Goal: Information Seeking & Learning: Learn about a topic

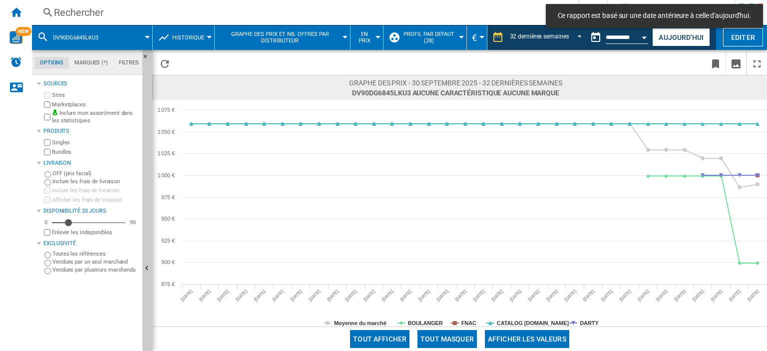
click at [101, 9] on div "Rechercher" at bounding box center [303, 12] width 499 height 14
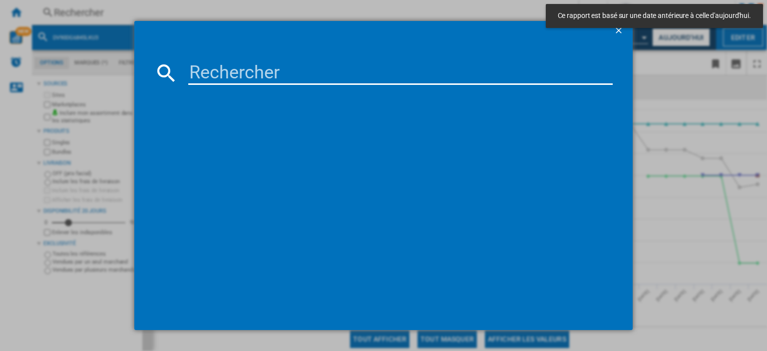
click at [219, 73] on input at bounding box center [400, 73] width 425 height 24
paste input "DV90DG6845LKU3"
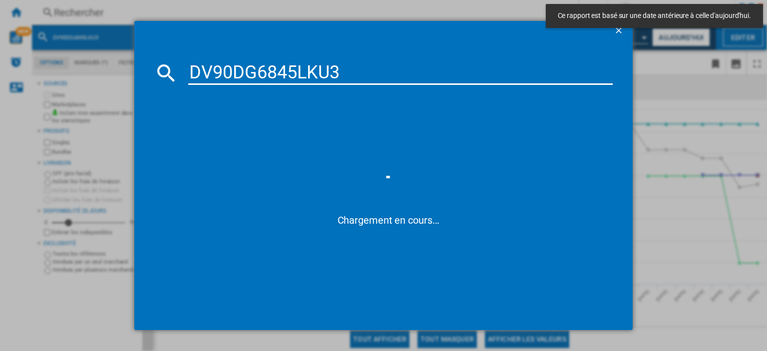
type input "DV90DG6845LKU3"
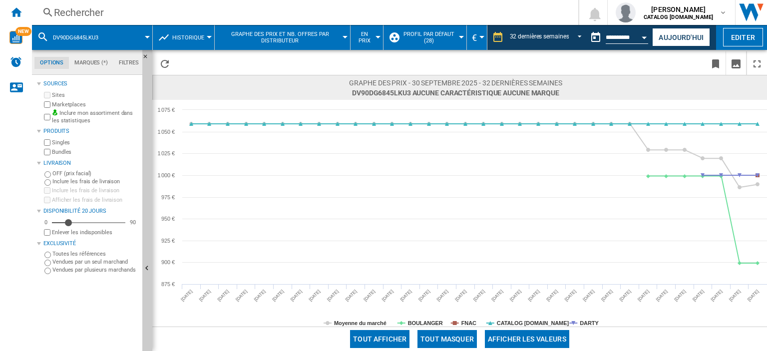
click at [438, 340] on button "Tout masquer" at bounding box center [447, 339] width 59 height 18
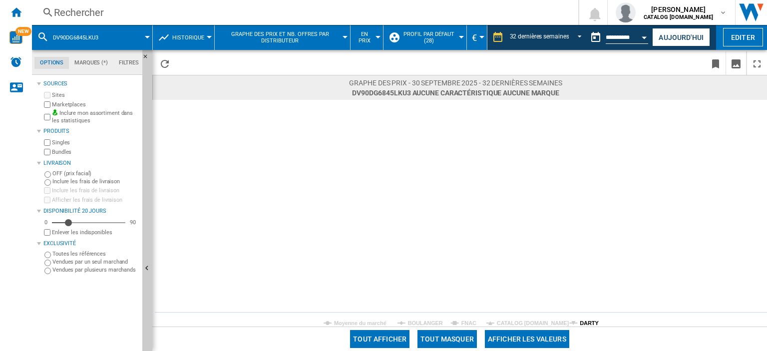
click at [585, 326] on tspan "DARTY" at bounding box center [589, 323] width 19 height 6
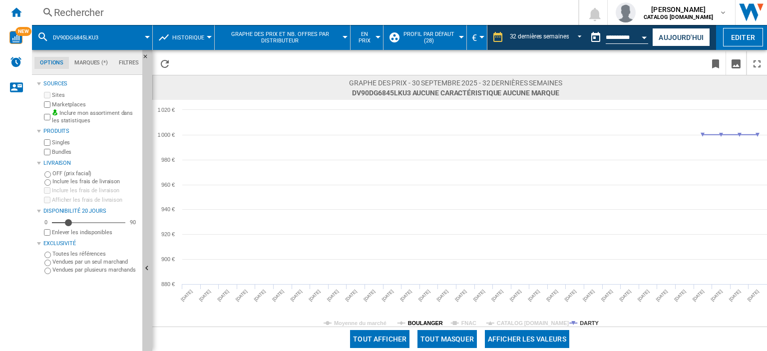
click at [422, 325] on tspan "BOULANGER" at bounding box center [425, 323] width 35 height 6
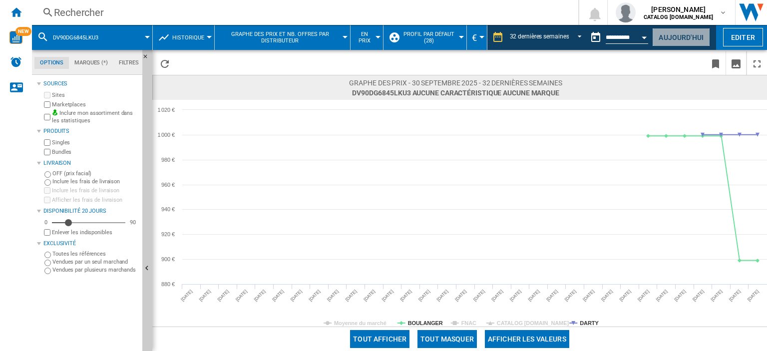
click at [673, 36] on button "Aujourd'hui" at bounding box center [681, 37] width 58 height 18
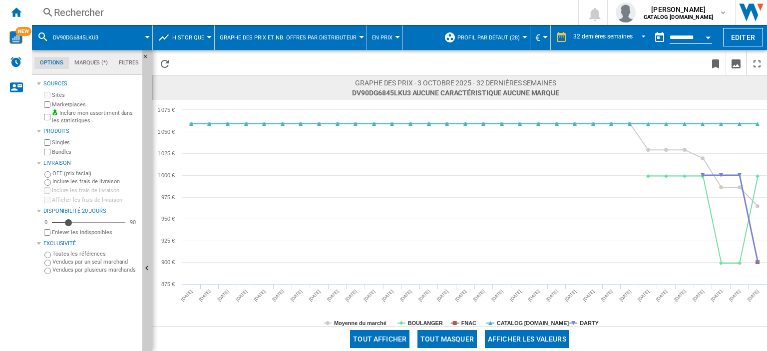
click at [574, 324] on rect at bounding box center [459, 213] width 615 height 227
click at [581, 321] on tspan "DARTY" at bounding box center [589, 323] width 19 height 6
click at [460, 341] on button "Tout masquer" at bounding box center [447, 339] width 59 height 18
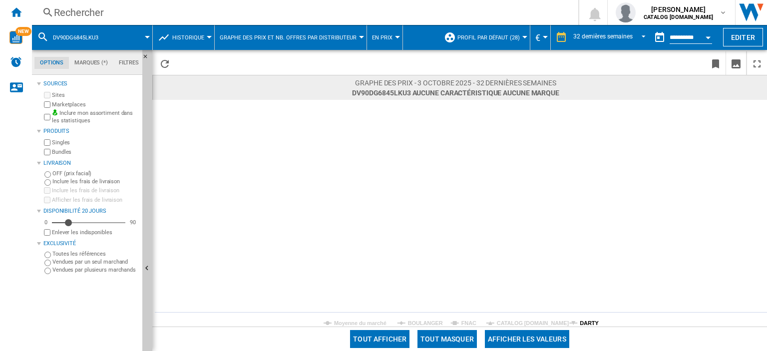
click at [583, 323] on tspan "DARTY" at bounding box center [589, 323] width 19 height 6
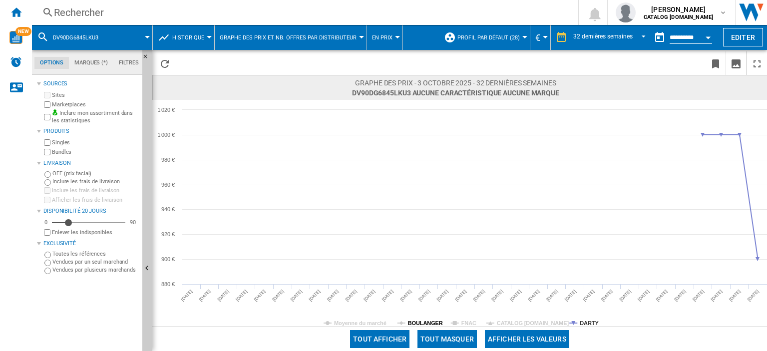
click at [429, 324] on tspan "BOULANGER" at bounding box center [425, 323] width 35 height 6
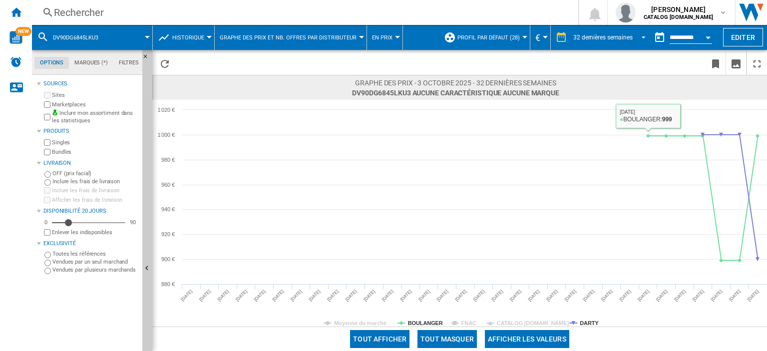
click at [608, 36] on div "32 dernières semaines" at bounding box center [602, 37] width 59 height 7
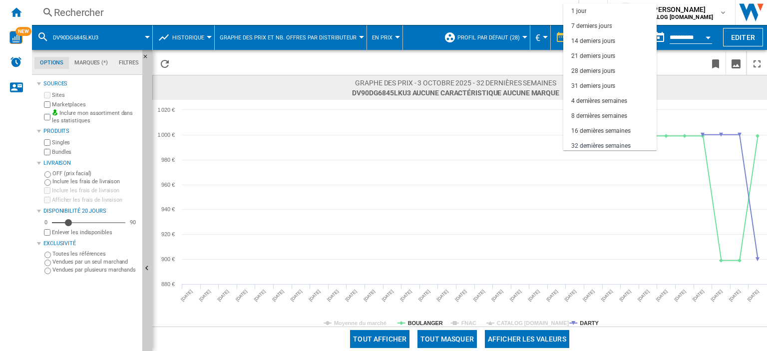
scroll to position [62, 0]
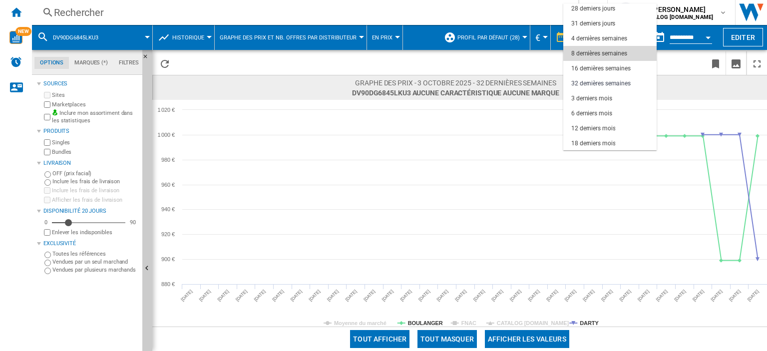
click at [594, 59] on md-option "8 dernières semaines" at bounding box center [610, 53] width 93 height 15
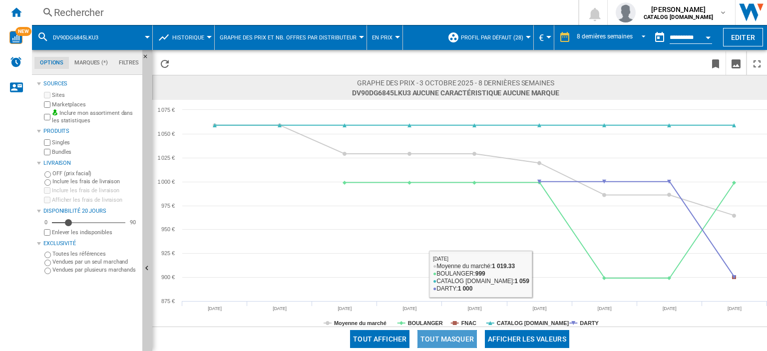
click at [451, 339] on button "Tout masquer" at bounding box center [447, 339] width 59 height 18
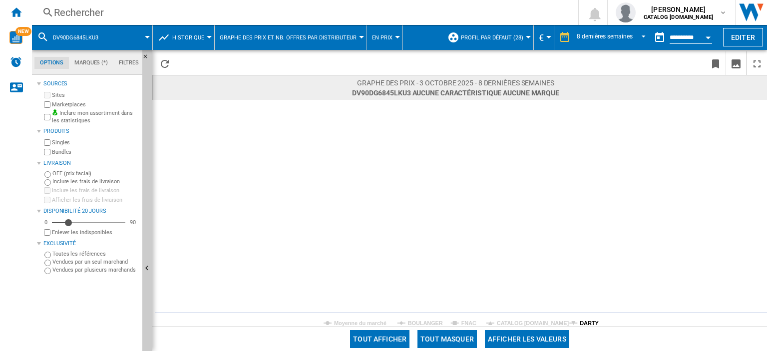
click at [582, 321] on tspan "DARTY" at bounding box center [589, 323] width 19 height 6
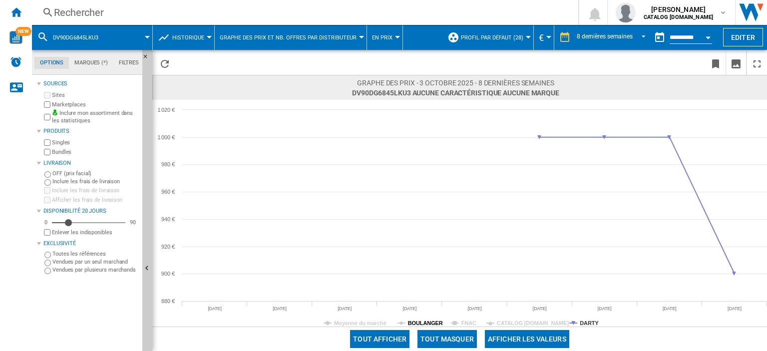
click at [432, 321] on tspan "BOULANGER" at bounding box center [425, 323] width 35 height 6
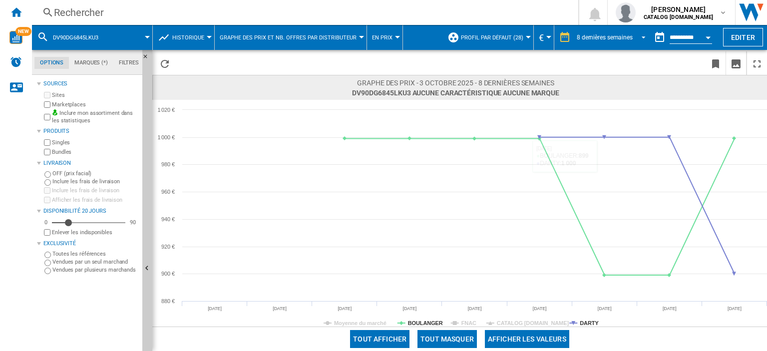
click at [631, 43] on md-select-value "8 dernières semaines" at bounding box center [613, 37] width 74 height 15
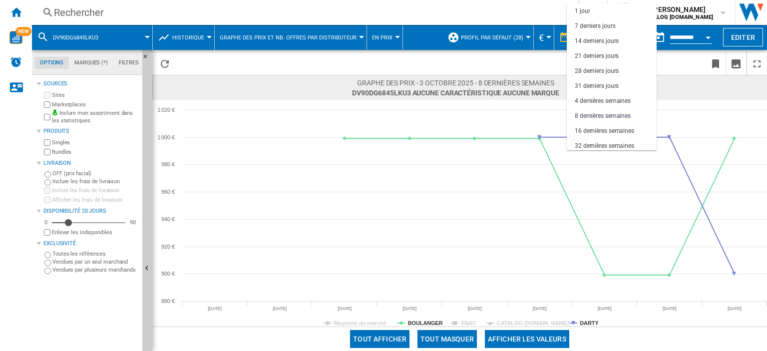
scroll to position [62, 0]
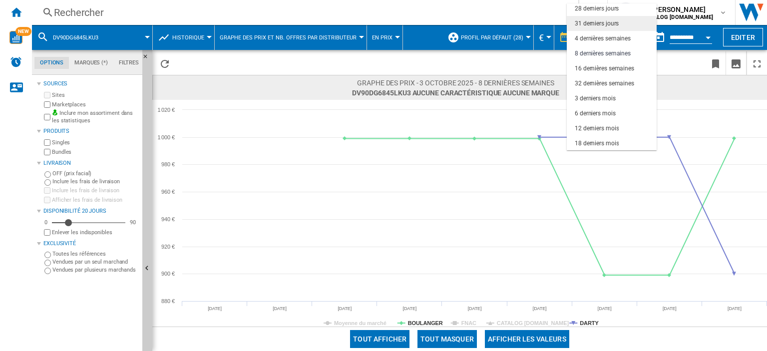
click at [610, 21] on div "31 derniers jours" at bounding box center [597, 23] width 44 height 8
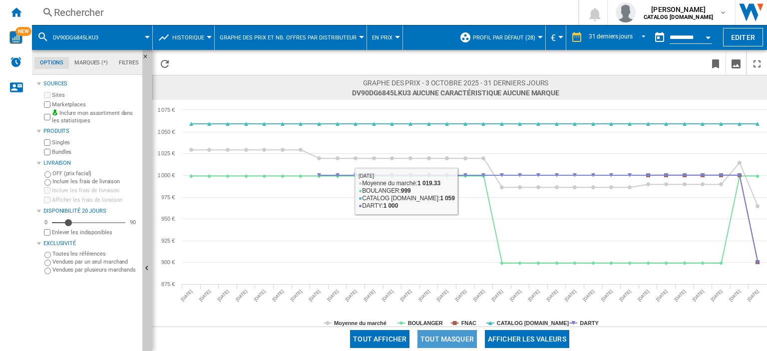
click at [455, 336] on button "Tout masquer" at bounding box center [447, 339] width 59 height 18
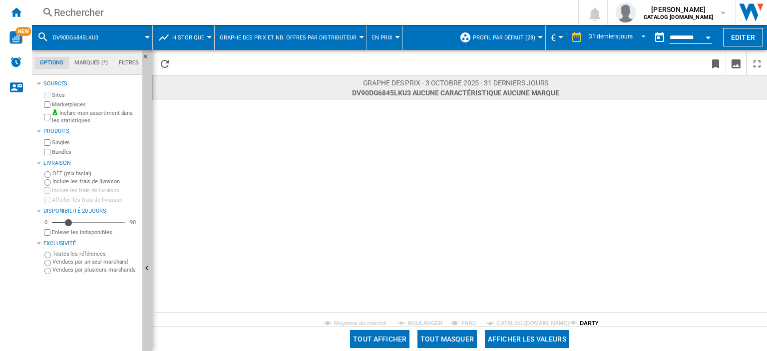
click at [581, 322] on tspan "DARTY" at bounding box center [589, 323] width 19 height 6
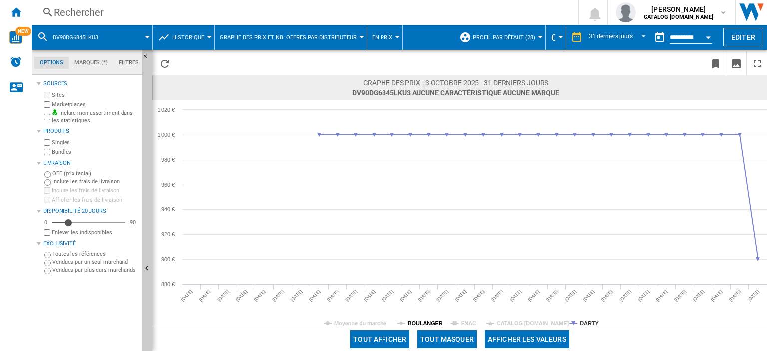
click at [430, 324] on tspan "BOULANGER" at bounding box center [425, 323] width 35 height 6
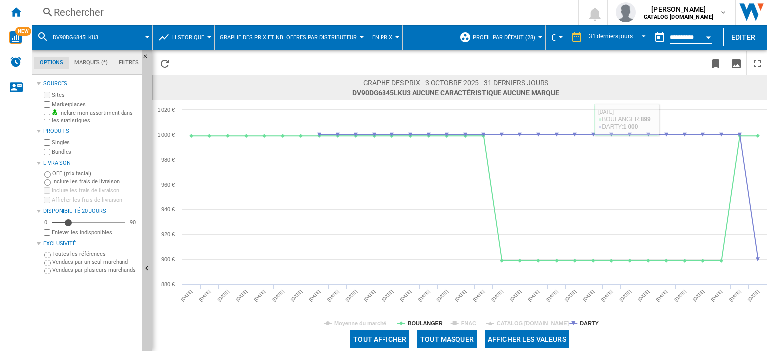
click at [690, 86] on span at bounding box center [635, 87] width 151 height 19
click at [130, 8] on div "Rechercher" at bounding box center [303, 12] width 499 height 14
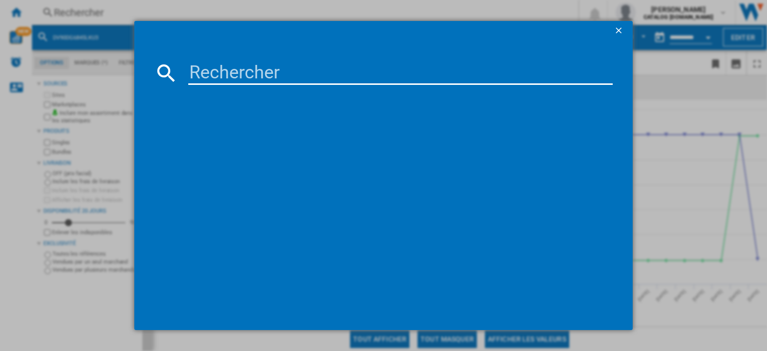
click at [201, 65] on input at bounding box center [400, 73] width 425 height 24
paste input "[URL][DOMAIN_NAME][PERSON_NAME]"
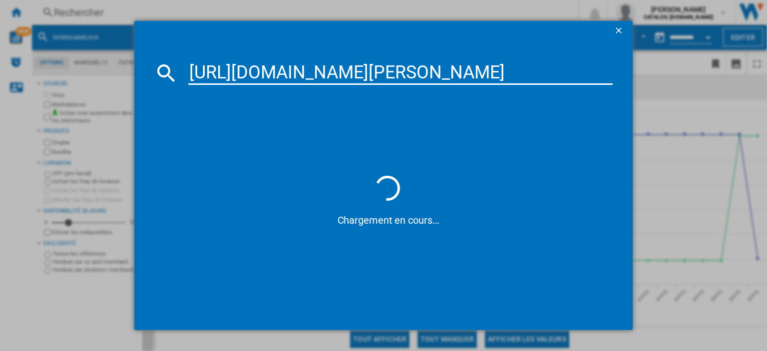
drag, startPoint x: 525, startPoint y: 66, endPoint x: 150, endPoint y: 80, distance: 374.9
click at [150, 80] on md-dialog-content "[URL][DOMAIN_NAME][PERSON_NAME] Chargement en cours..." at bounding box center [383, 185] width 499 height 289
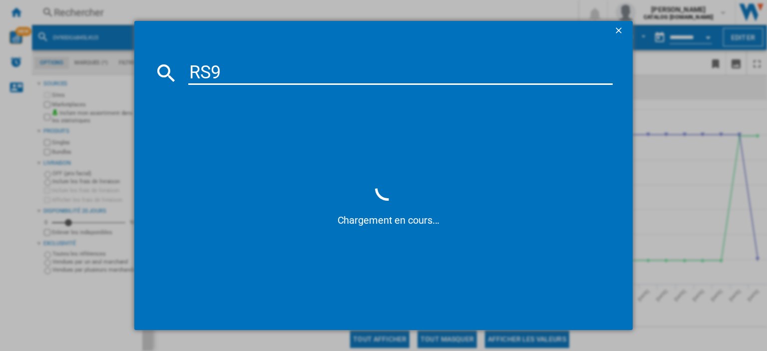
type input "RS90"
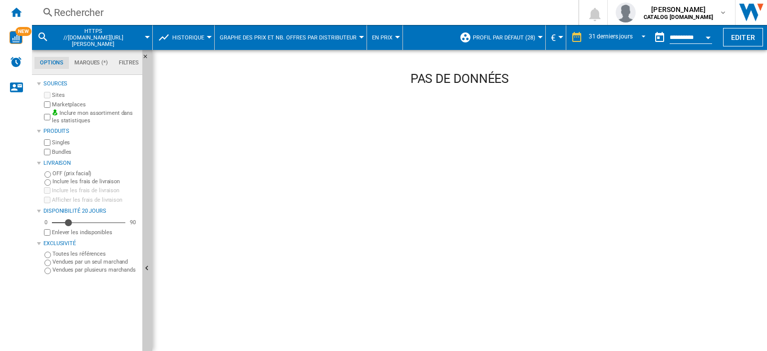
click at [97, 15] on div "Rechercher" at bounding box center [303, 12] width 499 height 14
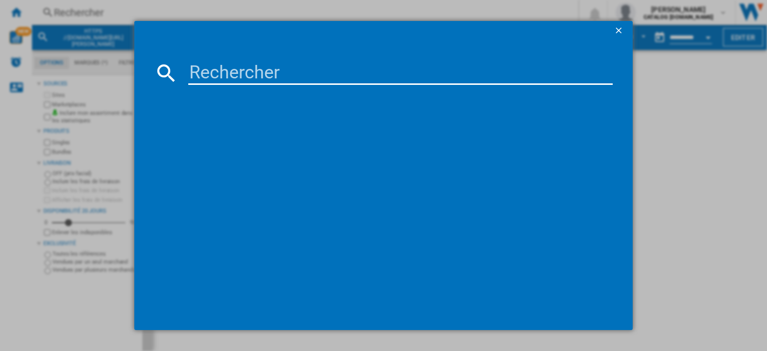
click at [250, 67] on input at bounding box center [400, 73] width 425 height 24
paste input "RS90F66BEFEF"
type input "RS90F66BEFEF"
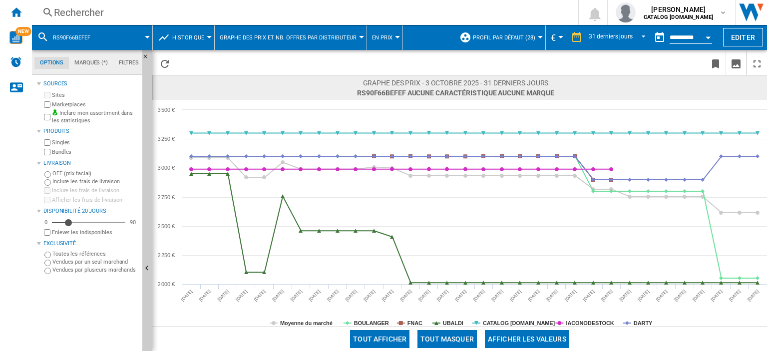
click at [438, 339] on button "Tout masquer" at bounding box center [447, 339] width 59 height 18
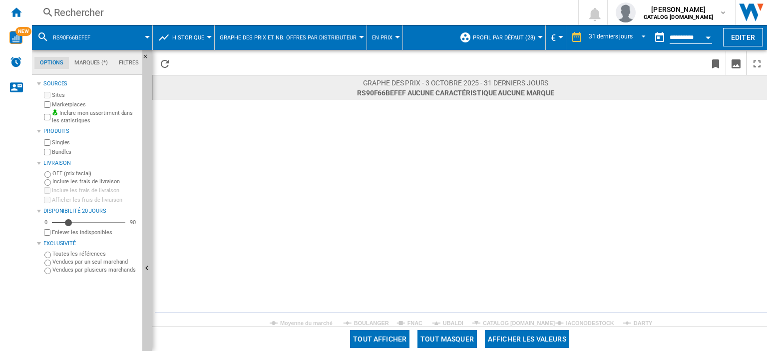
click at [367, 321] on tspan "BOULANGER" at bounding box center [371, 323] width 35 height 6
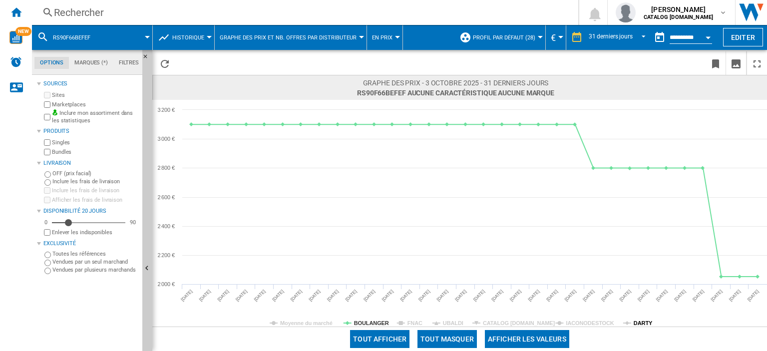
click at [644, 323] on tspan "DARTY" at bounding box center [643, 323] width 19 height 6
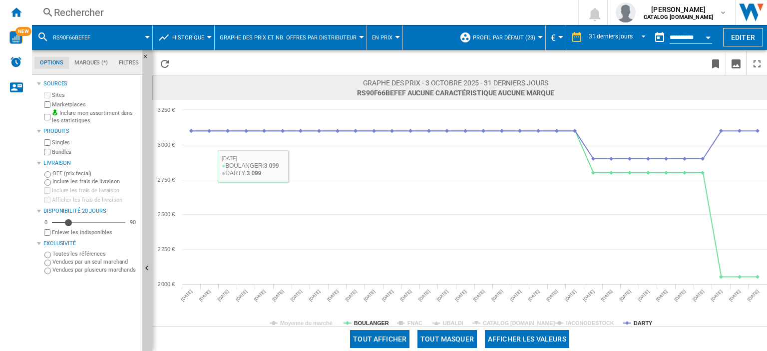
click at [104, 10] on div "Rechercher" at bounding box center [303, 12] width 499 height 14
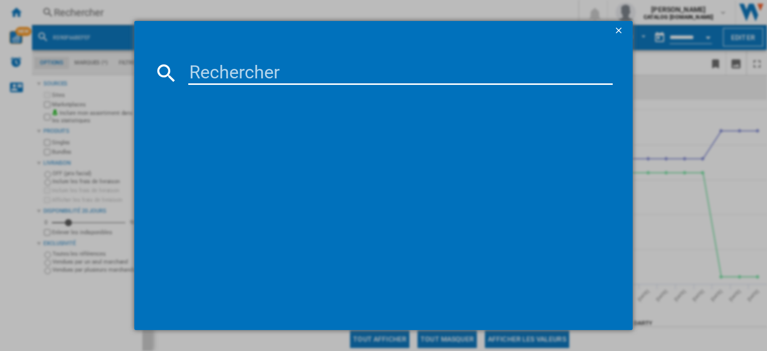
click at [217, 86] on md-dialog-content at bounding box center [383, 185] width 499 height 289
click at [215, 78] on input at bounding box center [400, 73] width 425 height 24
paste input "RS90F66BEFEF"
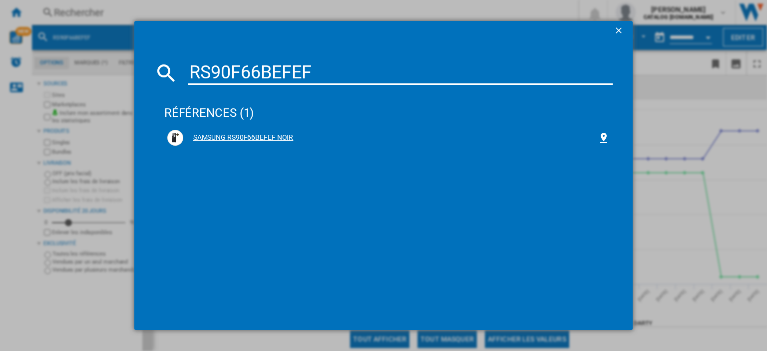
type input "RS90F66BEFEF"
click at [261, 139] on div "SAMSUNG RS90F66BEFEF NOIR" at bounding box center [390, 138] width 415 height 10
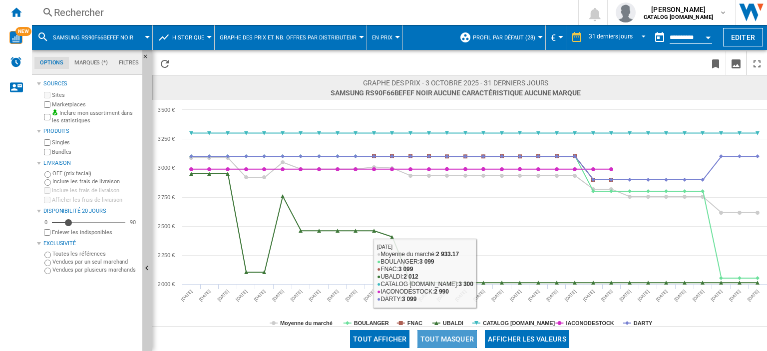
click at [445, 337] on button "Tout masquer" at bounding box center [447, 339] width 59 height 18
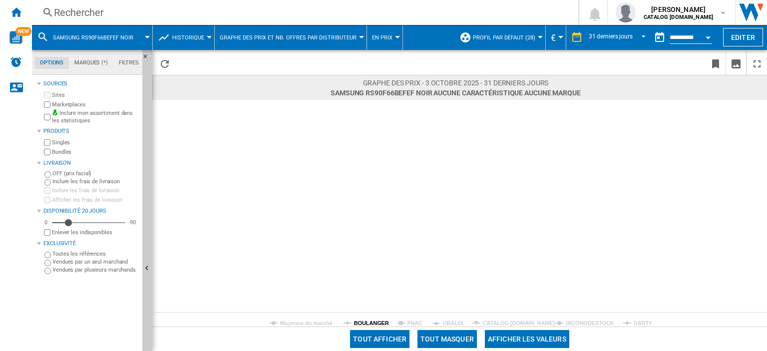
click at [368, 325] on tspan "BOULANGER" at bounding box center [371, 323] width 35 height 6
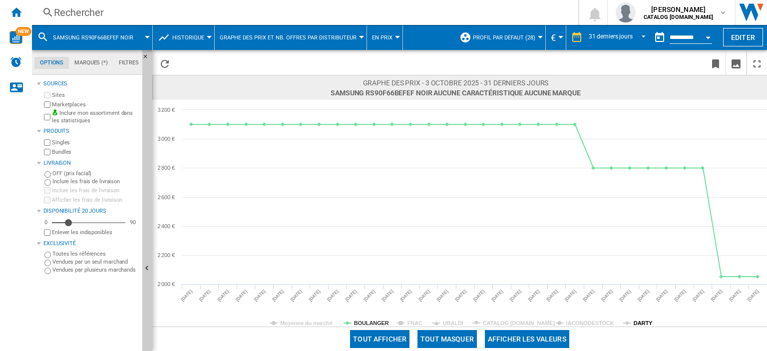
click at [641, 321] on tspan "DARTY" at bounding box center [643, 323] width 19 height 6
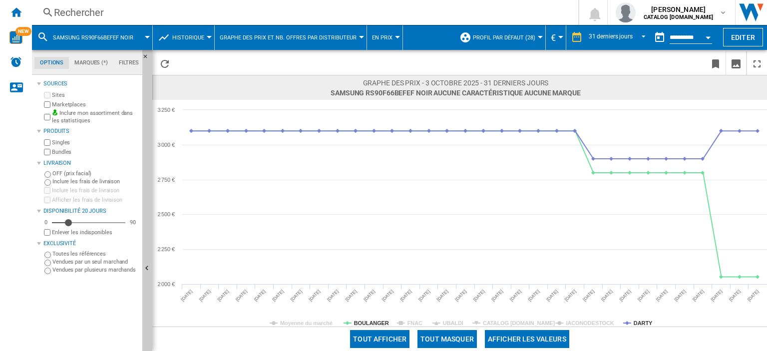
click at [697, 85] on span at bounding box center [646, 87] width 130 height 19
click at [447, 323] on tspan "UBALDI" at bounding box center [453, 323] width 20 height 6
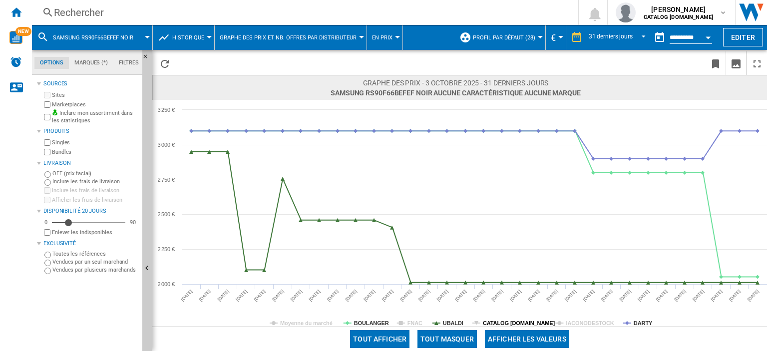
click at [524, 321] on tspan "CATALOG [DOMAIN_NAME]" at bounding box center [519, 323] width 72 height 6
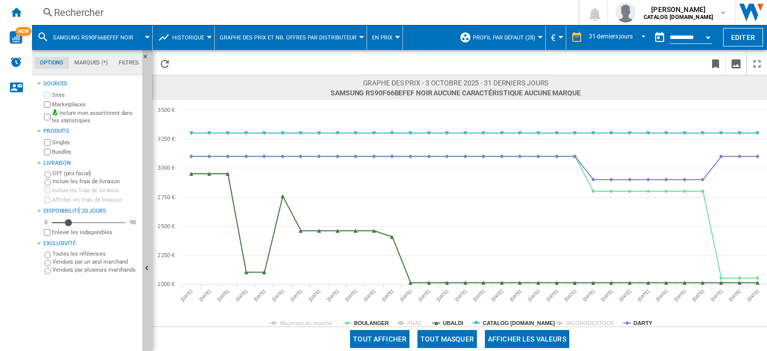
click at [524, 321] on tspan "CATALOG [DOMAIN_NAME]" at bounding box center [519, 323] width 72 height 6
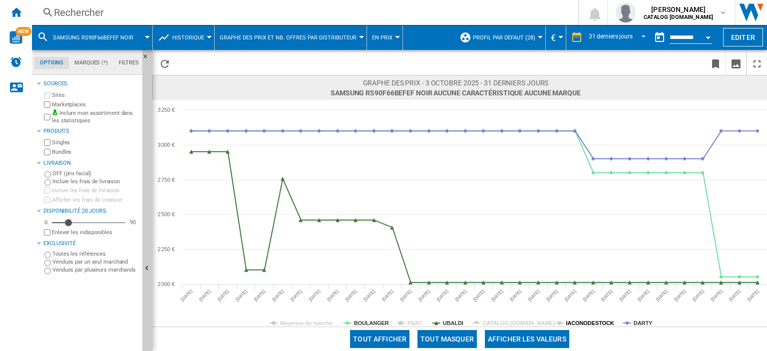
click at [585, 321] on tspan "IACONODESTOCK" at bounding box center [590, 323] width 48 height 6
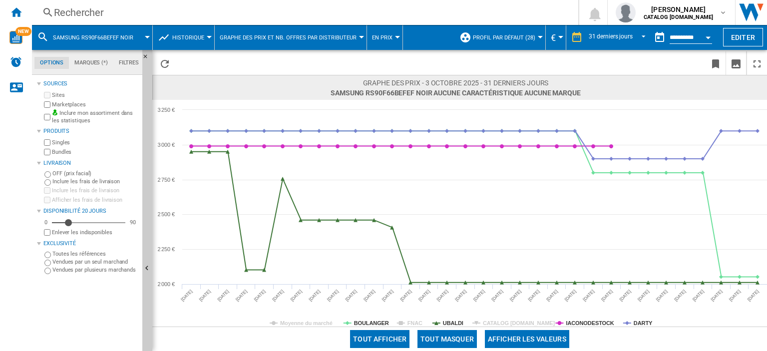
click at [585, 321] on tspan "IACONODESTOCK" at bounding box center [590, 323] width 48 height 6
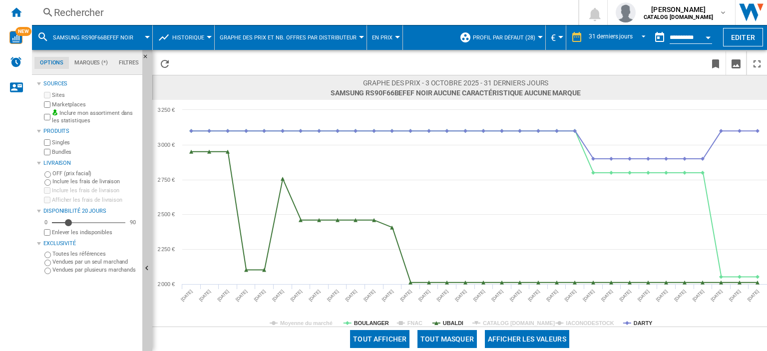
click at [89, 13] on div "Rechercher" at bounding box center [303, 12] width 499 height 14
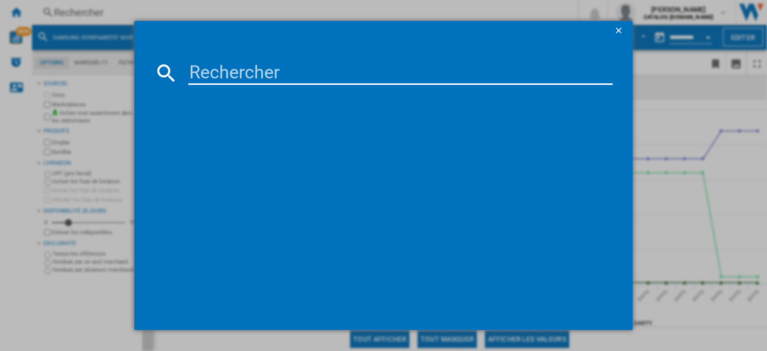
click at [196, 72] on input at bounding box center [400, 73] width 425 height 24
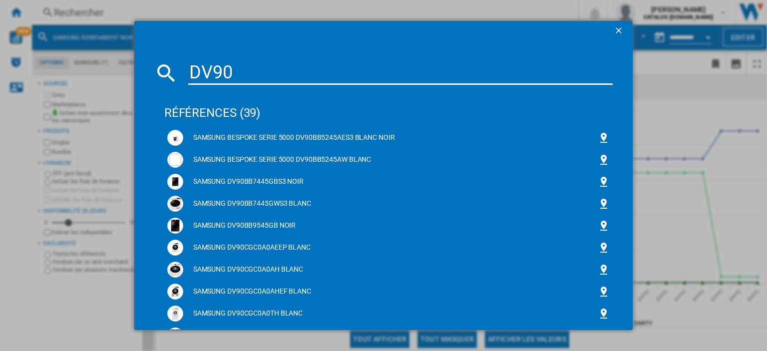
drag, startPoint x: 240, startPoint y: 68, endPoint x: 142, endPoint y: 73, distance: 97.5
click at [142, 73] on md-dialog-content "DV90 références (39) SAMSUNG BESPOKE SERIE 5000 DV90BB5245AES3 BLANC NOIR SAMSU…" at bounding box center [383, 324] width 499 height 567
paste input "DG6845LKU3"
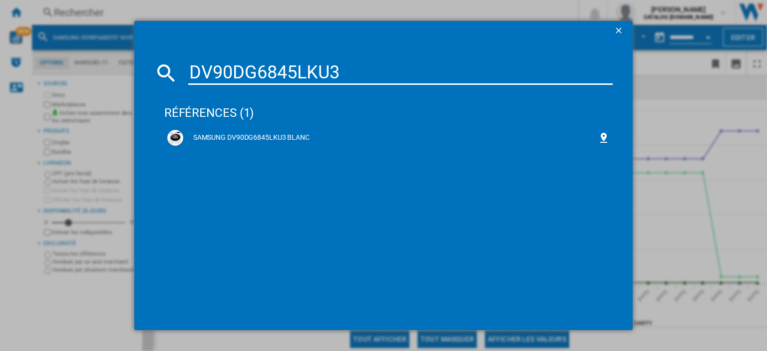
type input "DV90DG6845LKU3"
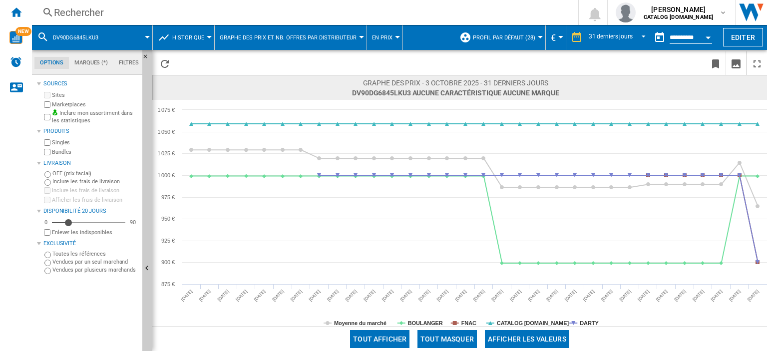
click at [436, 344] on button "Tout masquer" at bounding box center [447, 339] width 59 height 18
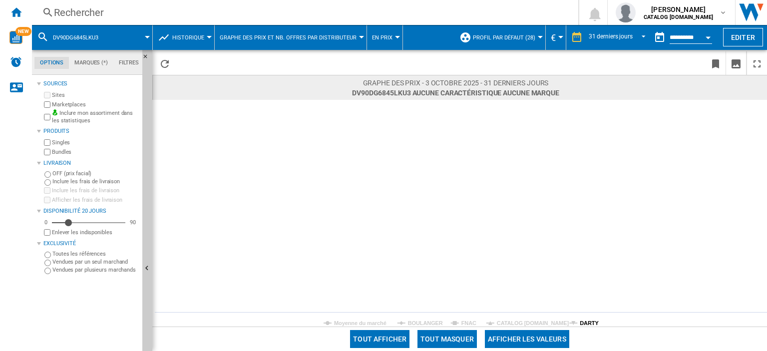
click at [583, 323] on tspan "DARTY" at bounding box center [589, 323] width 19 height 6
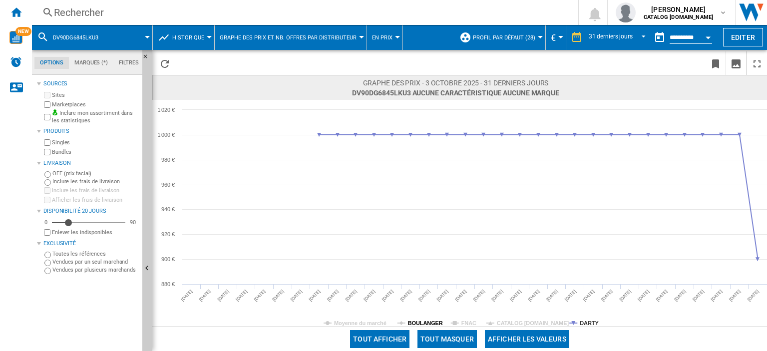
click at [427, 323] on tspan "BOULANGER" at bounding box center [425, 323] width 35 height 6
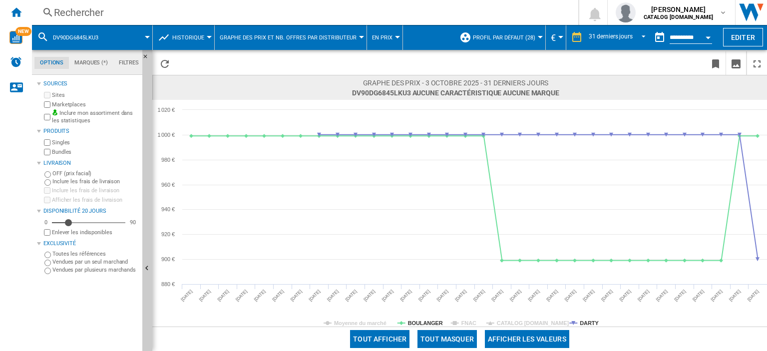
click at [122, 12] on div "Rechercher" at bounding box center [303, 12] width 499 height 14
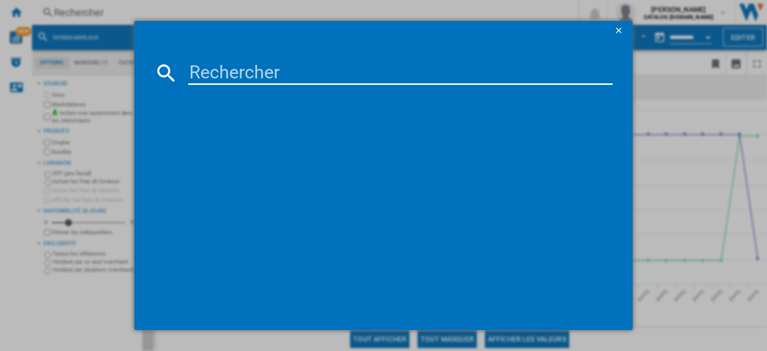
click at [196, 72] on input at bounding box center [400, 73] width 425 height 24
paste input "DV90DB7845GEU3"
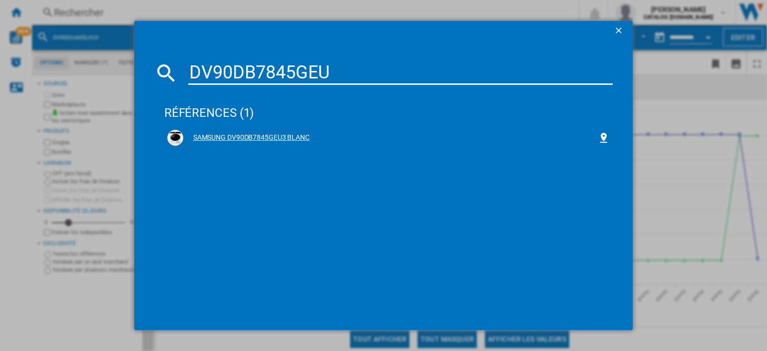
type input "DV90DB7845GEU"
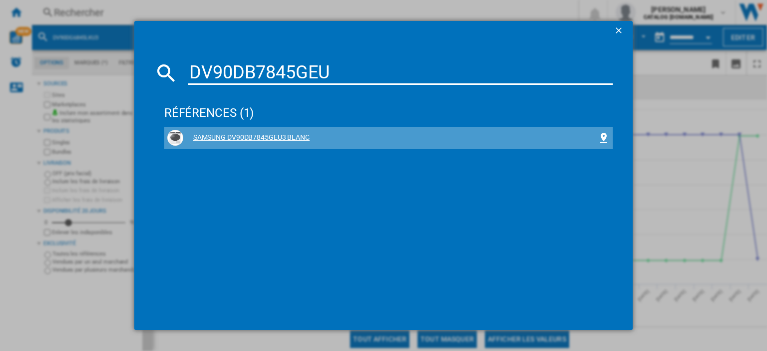
click at [238, 135] on div "SAMSUNG DV90DB7845GEU3 BLANC" at bounding box center [390, 138] width 415 height 10
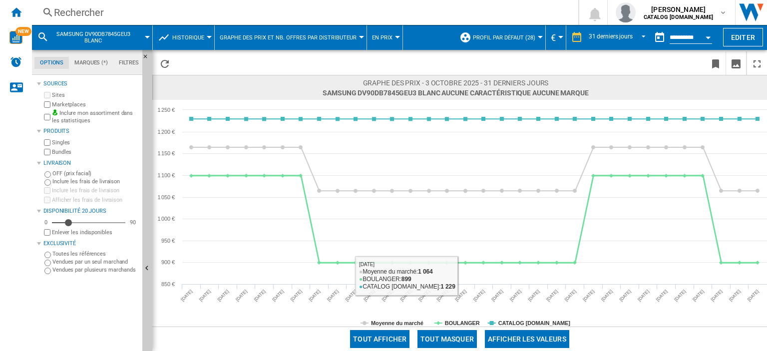
click at [443, 336] on button "Tout masquer" at bounding box center [447, 339] width 59 height 18
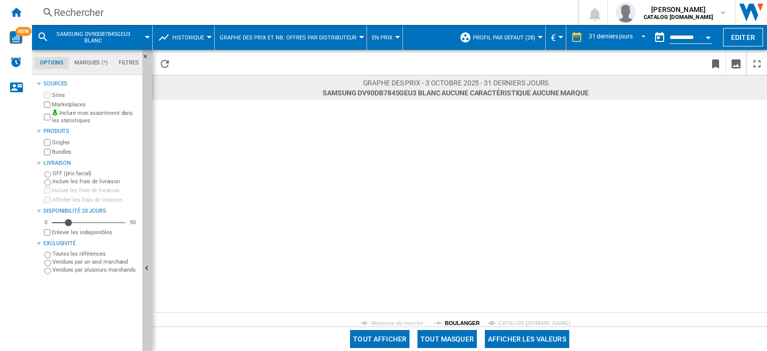
click at [453, 322] on tspan "BOULANGER" at bounding box center [462, 323] width 35 height 6
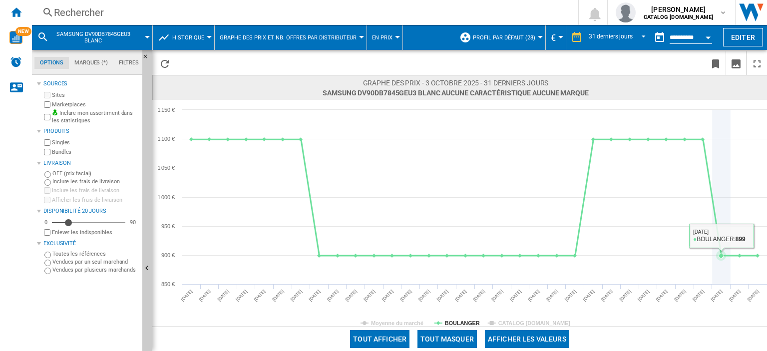
click at [722, 252] on icon at bounding box center [721, 256] width 10 height 10
